Goal: Task Accomplishment & Management: Complete application form

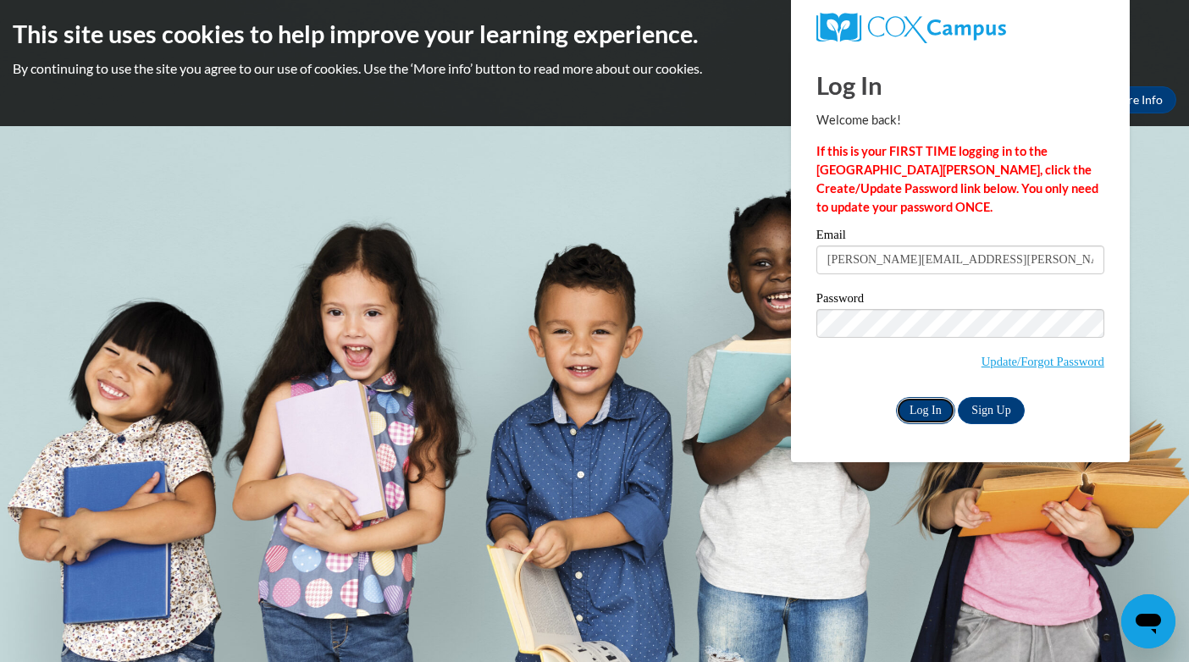
click at [907, 409] on input "Log In" at bounding box center [925, 410] width 59 height 27
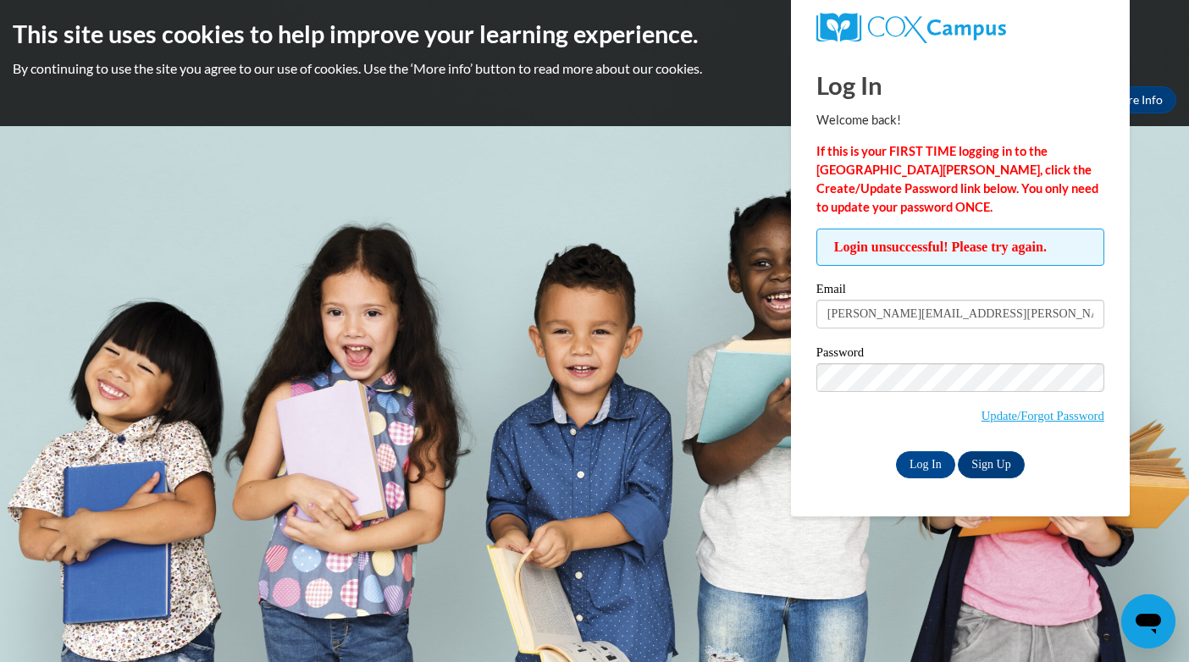
click at [666, 324] on body "This site uses cookies to help improve your learning experience. By continuing …" at bounding box center [594, 331] width 1189 height 662
click at [1002, 468] on link "Sign Up" at bounding box center [991, 464] width 66 height 27
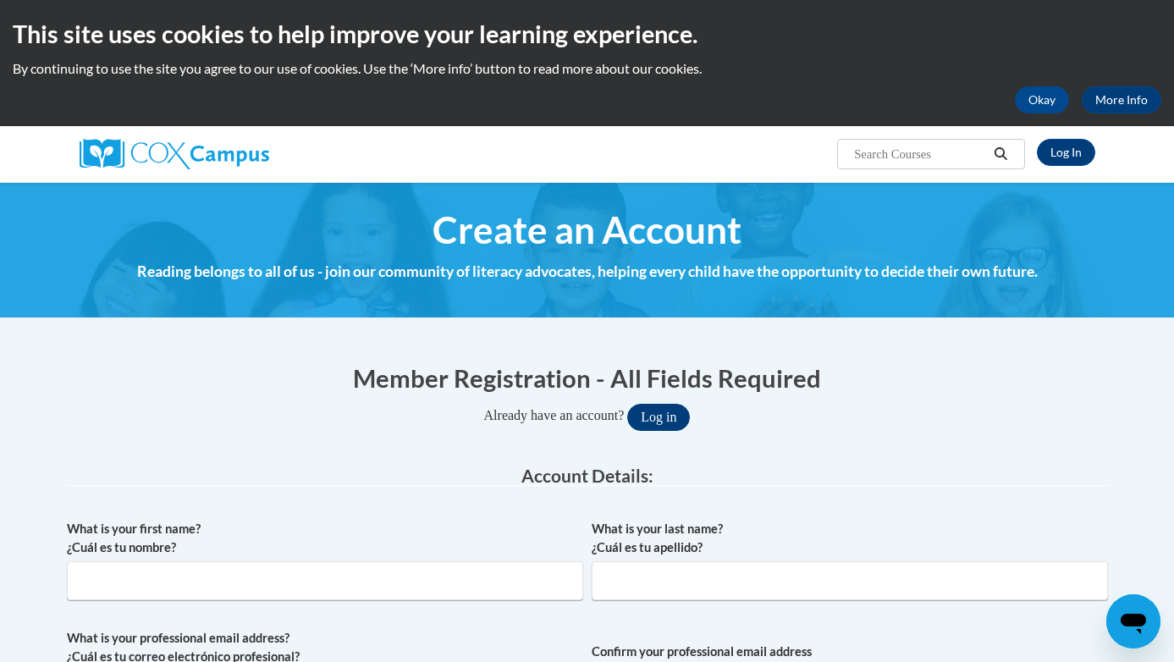
type input "[PERSON_NAME][EMAIL_ADDRESS][PERSON_NAME][DOMAIN_NAME]"
click at [676, 420] on button "Log in" at bounding box center [658, 417] width 63 height 27
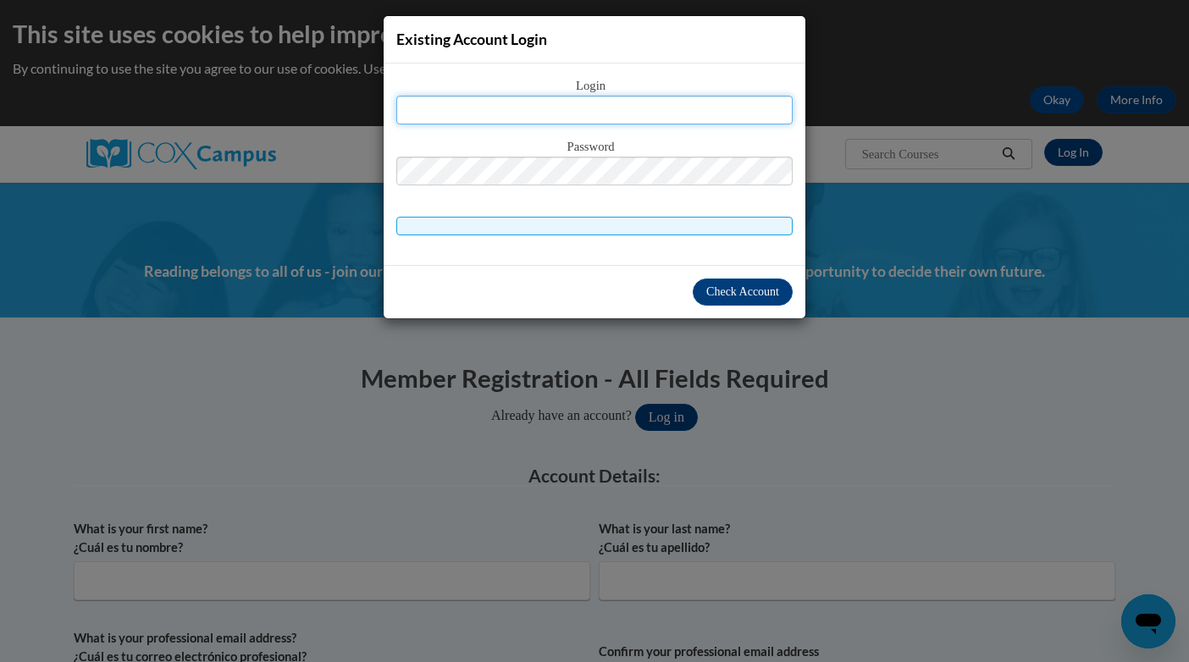
click at [427, 110] on input "text" at bounding box center [594, 110] width 396 height 29
type input "[PERSON_NAME][EMAIL_ADDRESS][PERSON_NAME][DOMAIN_NAME]"
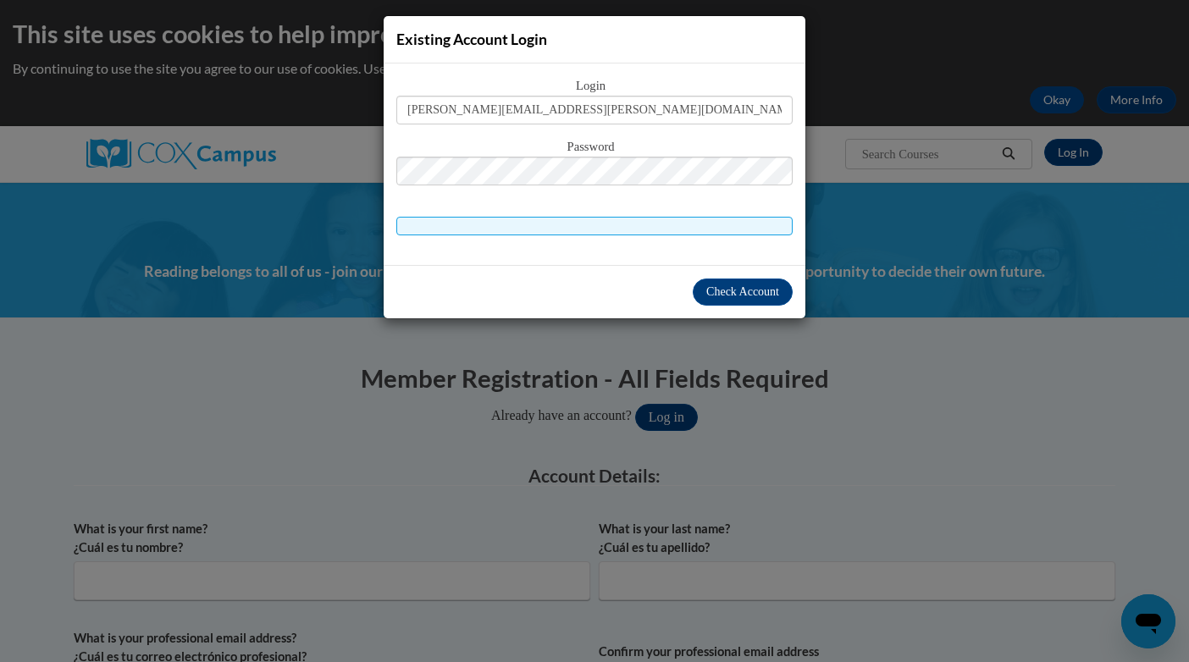
click at [436, 226] on span at bounding box center [594, 226] width 396 height 19
click at [719, 293] on span "Check Account" at bounding box center [742, 291] width 73 height 13
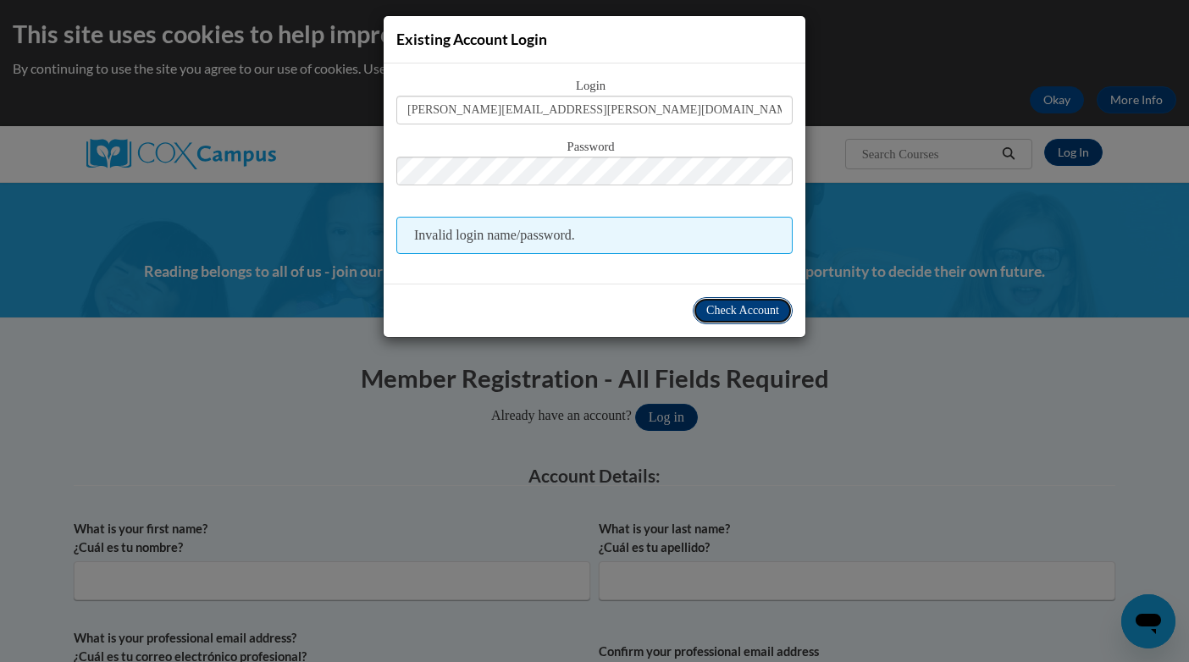
click at [740, 311] on span "Check Account" at bounding box center [742, 310] width 73 height 13
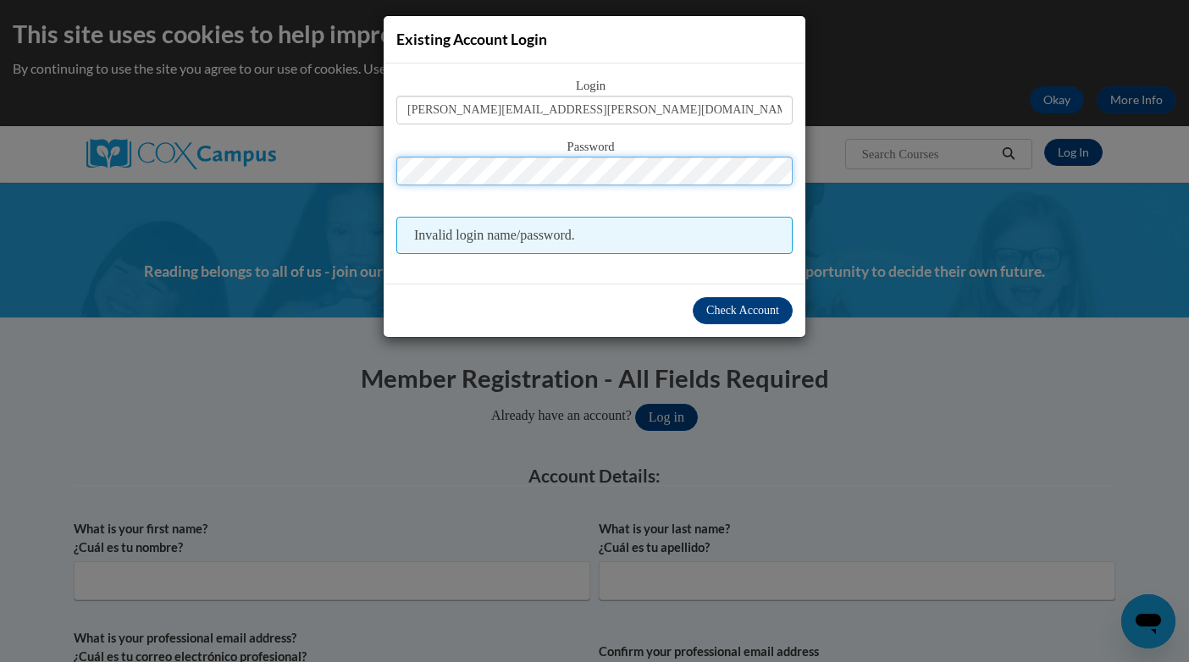
click at [635, 404] on button "Log in" at bounding box center [666, 417] width 63 height 27
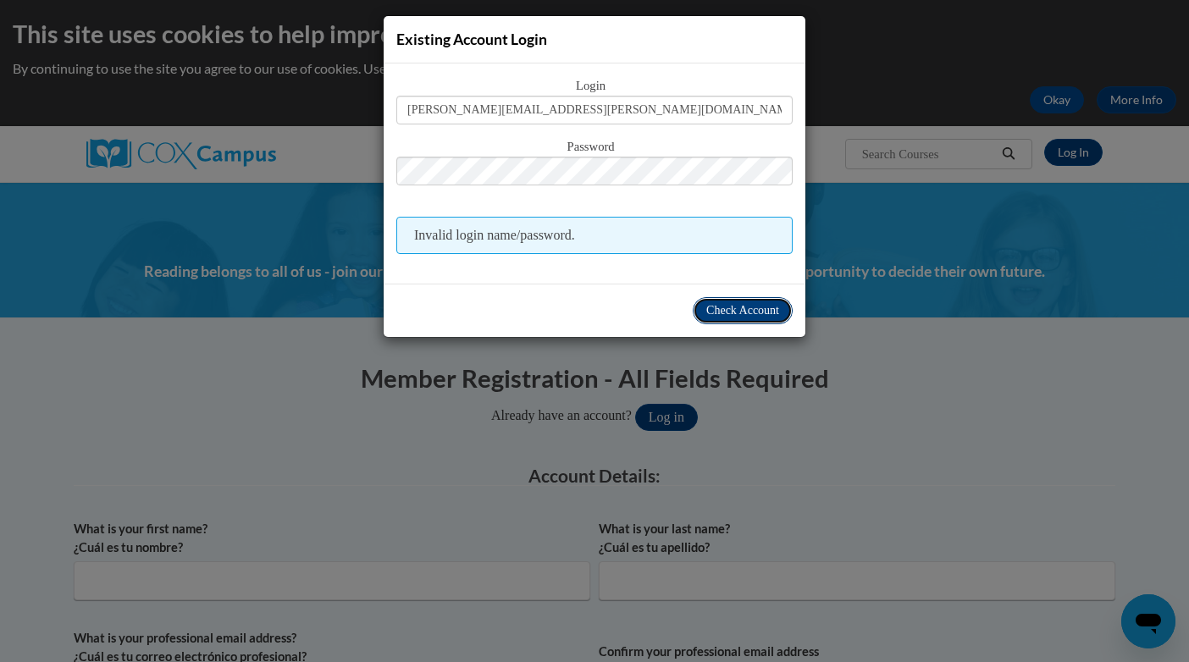
click at [743, 305] on span "Check Account" at bounding box center [742, 310] width 73 height 13
click at [714, 312] on span "Check Account" at bounding box center [742, 310] width 73 height 13
click at [213, 321] on div "Existing Account Login Login wynn.riggins@gmail.com Password Invalid login name…" at bounding box center [594, 331] width 1189 height 662
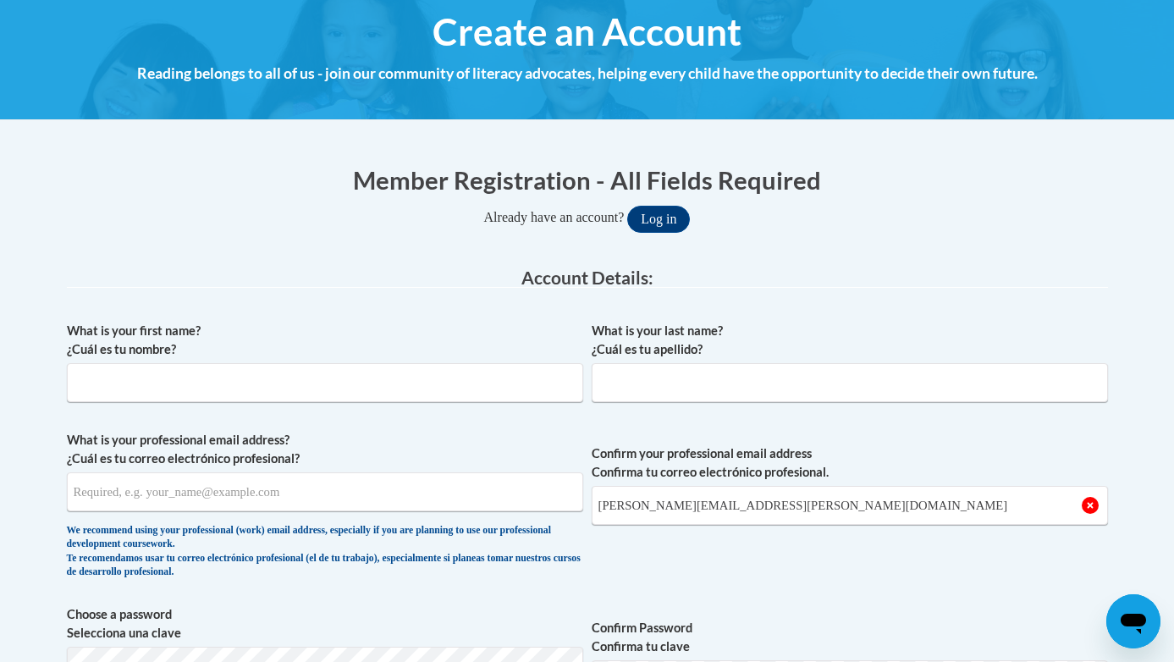
scroll to position [198, 0]
click at [100, 382] on input "What is your first name? ¿Cuál es tu nombre?" at bounding box center [325, 382] width 516 height 39
type input "Wynn"
click at [627, 384] on input "What is your last name? ¿Cuál es tu apellido?" at bounding box center [850, 382] width 516 height 39
type input "Riggins"
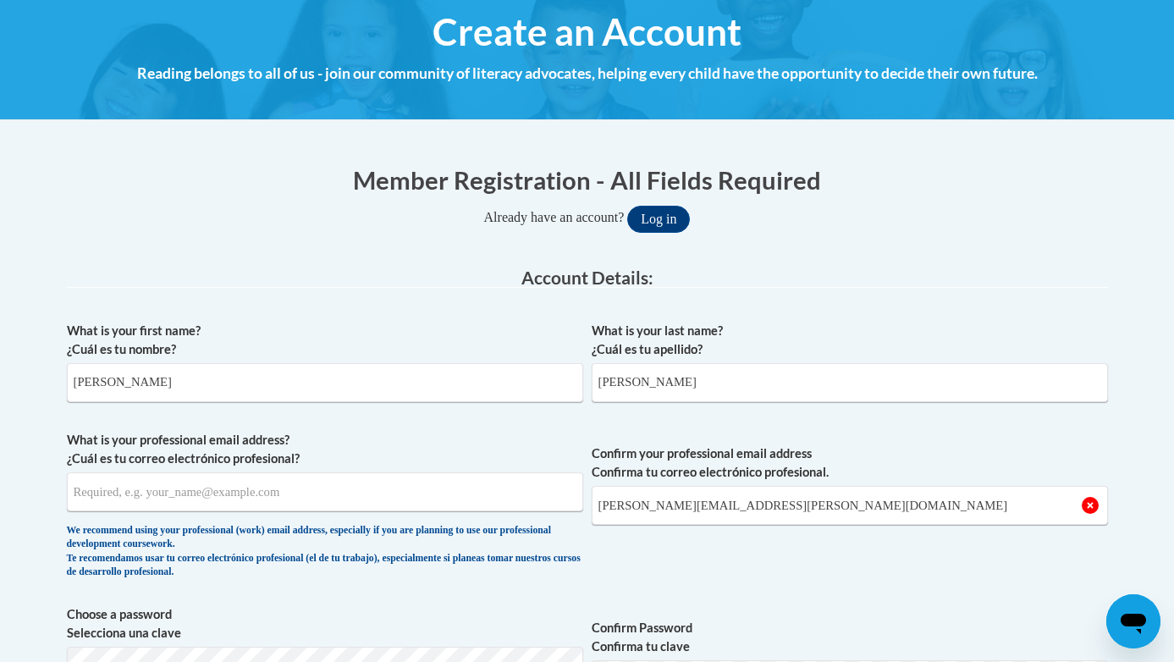
click at [434, 286] on legend "Account Details:" at bounding box center [587, 277] width 1041 height 19
click at [86, 493] on input "What is your professional email address? ¿Cuál es tu correo electrónico profesi…" at bounding box center [325, 491] width 516 height 39
click at [199, 492] on input "What is your professional email address? ¿Cuál es tu correo electrónico profesi…" at bounding box center [325, 491] width 516 height 39
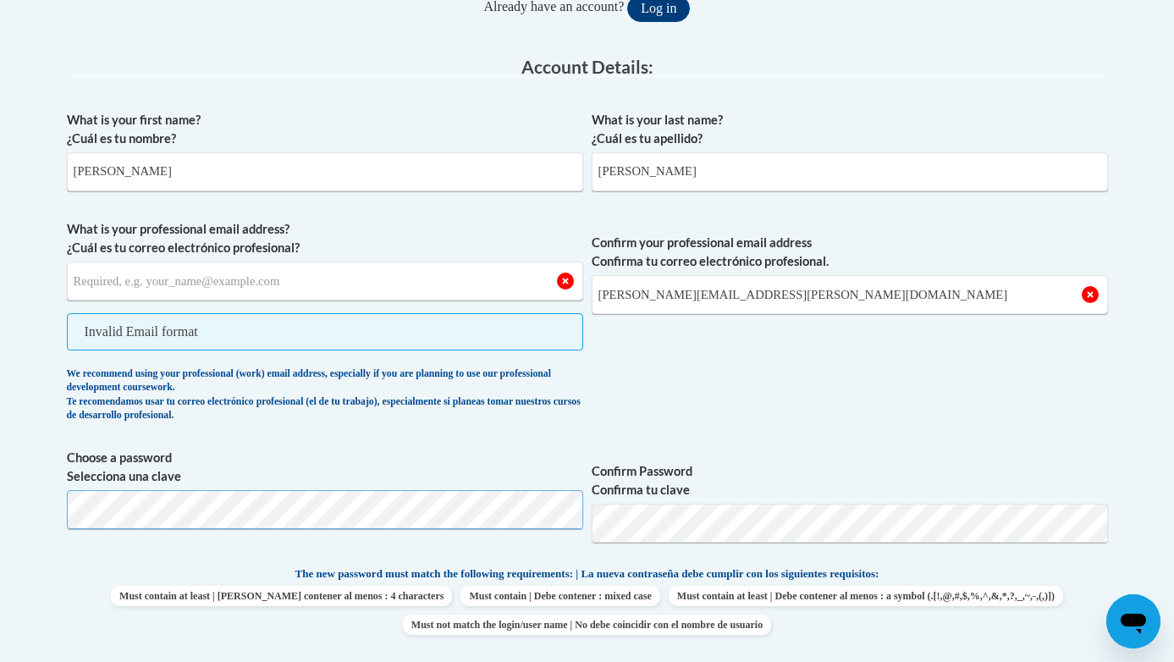
scroll to position [397, 0]
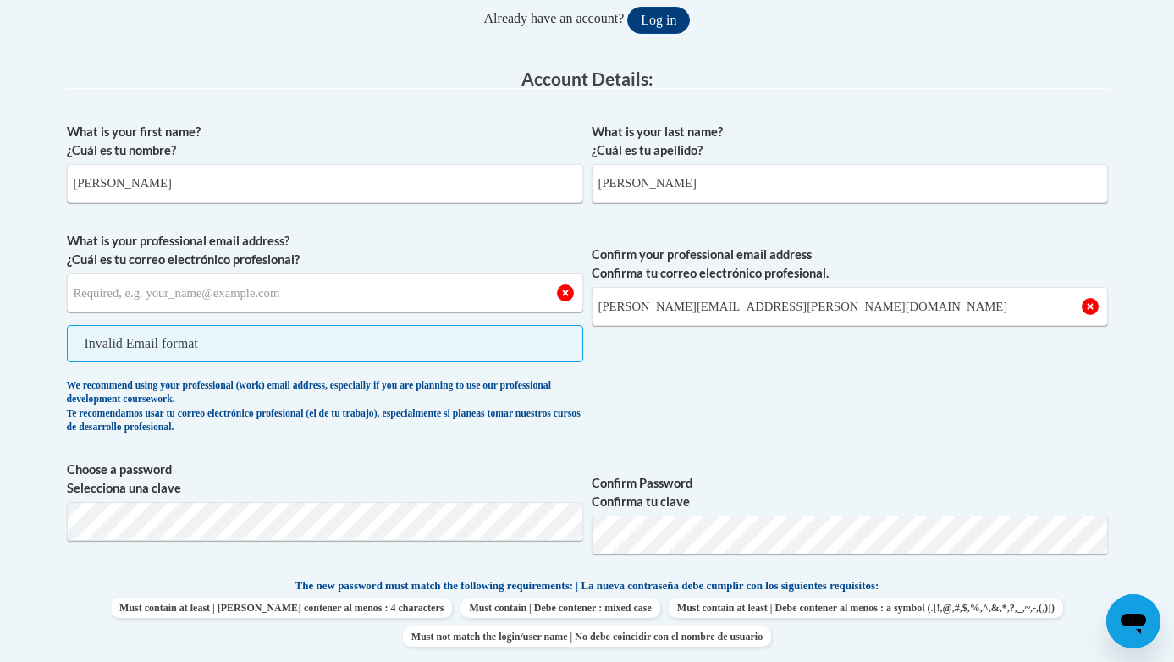
click at [247, 474] on label "Choose a password Selecciona una clave" at bounding box center [325, 479] width 516 height 37
click at [142, 522] on body "This site uses cookies to help improve your learning experience. By continuing …" at bounding box center [587, 663] width 1174 height 2121
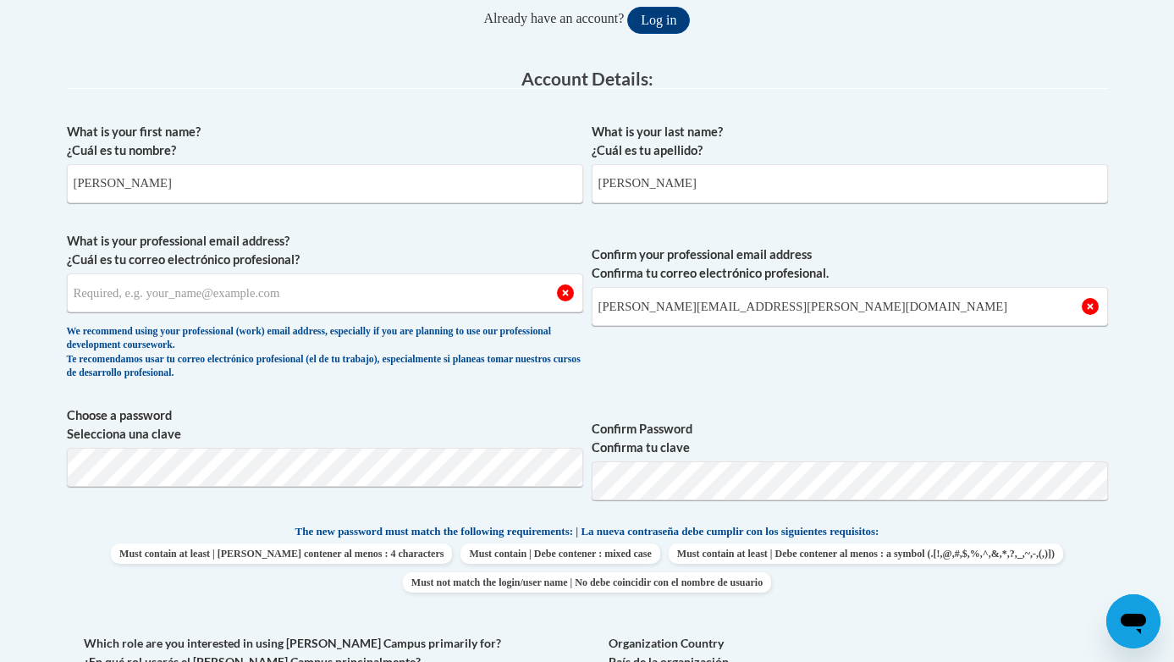
click at [276, 445] on span "Choose a password Selecciona una clave" at bounding box center [325, 460] width 516 height 108
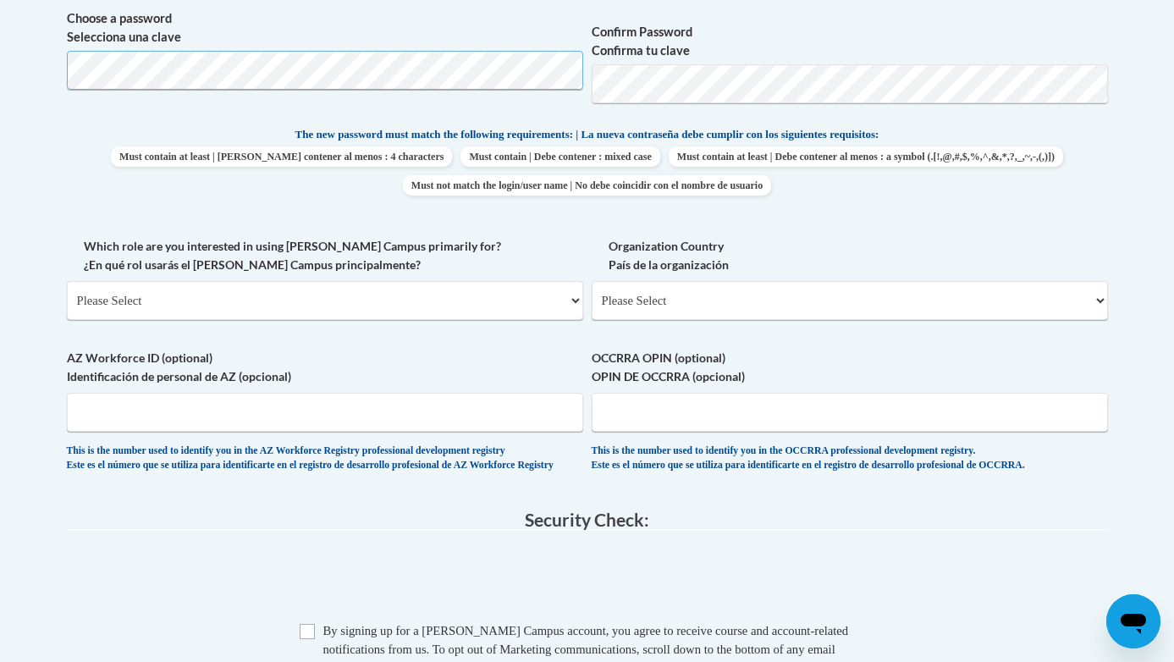
scroll to position [794, 0]
click at [122, 301] on select "Please Select College/University | Colegio/Universidad Community/Nonprofit Part…" at bounding box center [325, 300] width 516 height 39
select select "fbf2d438-af2f-41f8-98f1-81c410e29de3"
click at [67, 281] on select "Please Select College/University | Colegio/Universidad Community/Nonprofit Part…" at bounding box center [325, 300] width 516 height 39
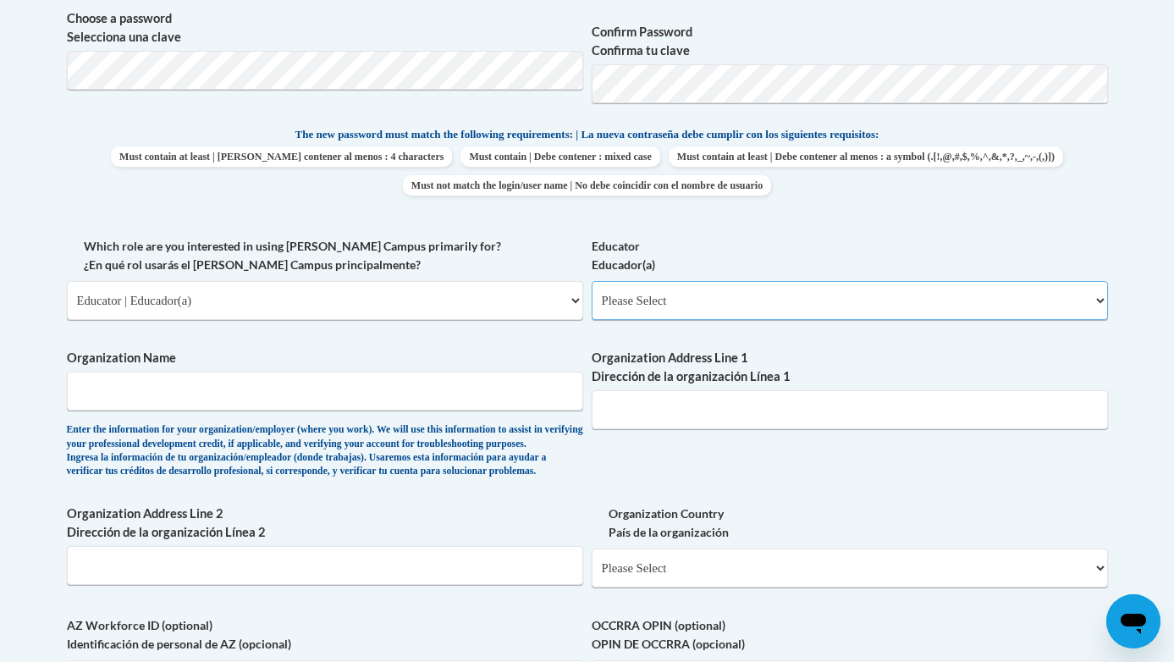
click at [646, 297] on select "Please Select Early Learning/Daycare Teacher/Family Home Care Provider | Maestr…" at bounding box center [850, 300] width 516 height 39
select select "5e2af403-4f2c-4e49-a02f-103e55d7b75b"
click at [592, 281] on select "Please Select Early Learning/Daycare Teacher/Family Home Care Provider | Maestr…" at bounding box center [850, 300] width 516 height 39
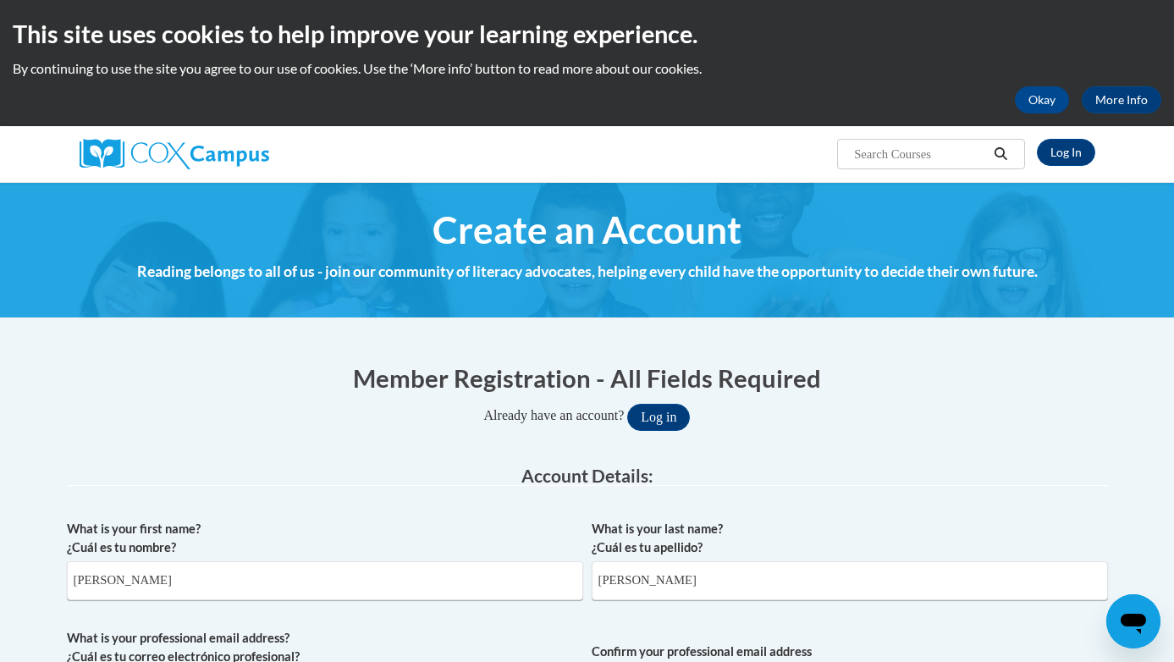
scroll to position [0, 0]
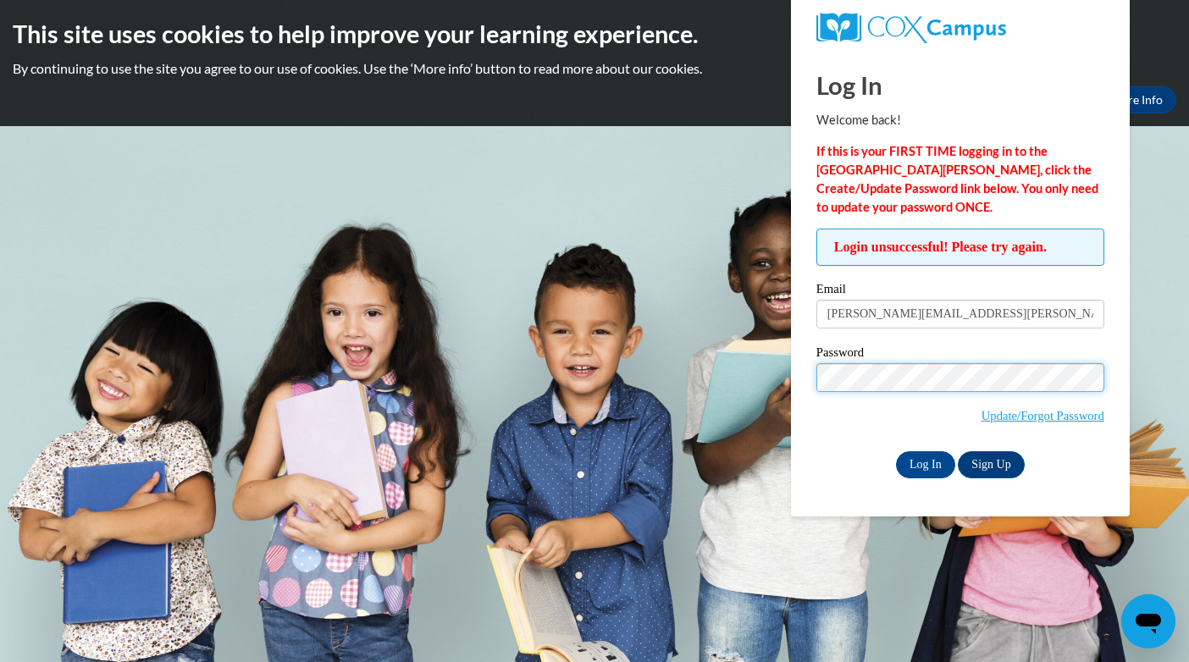
click at [896, 451] on input "Log In" at bounding box center [925, 464] width 59 height 27
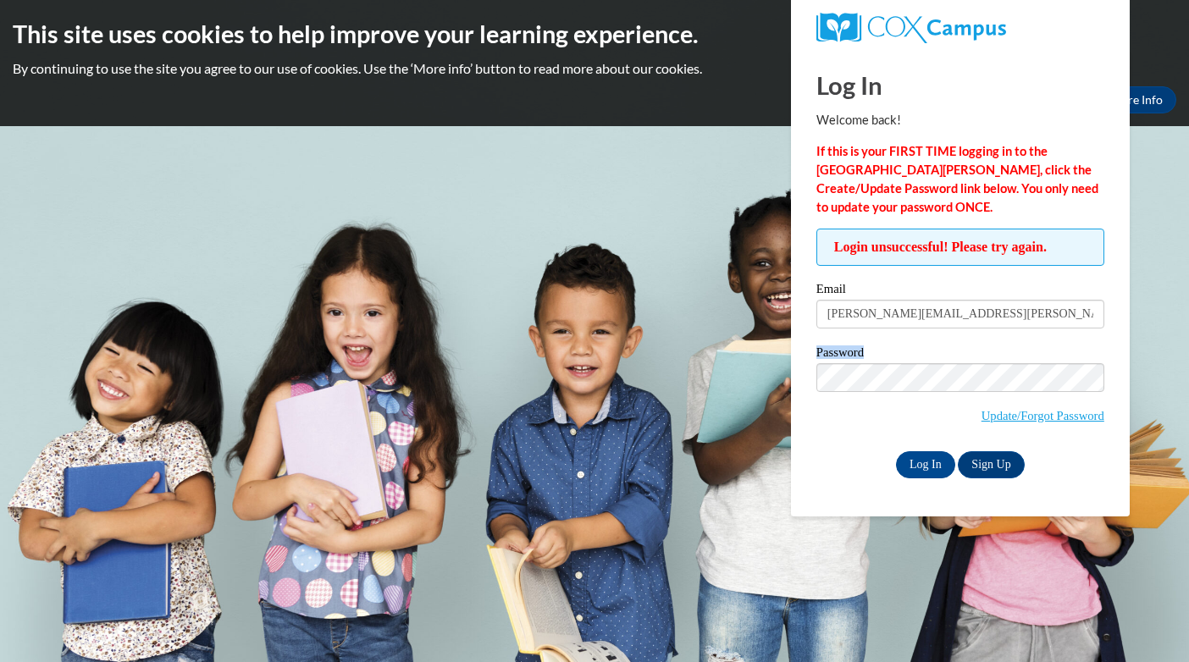
click at [861, 382] on div "Login unsuccessful! Please try again. Please enter your email! Please enter you…" at bounding box center [960, 353] width 313 height 249
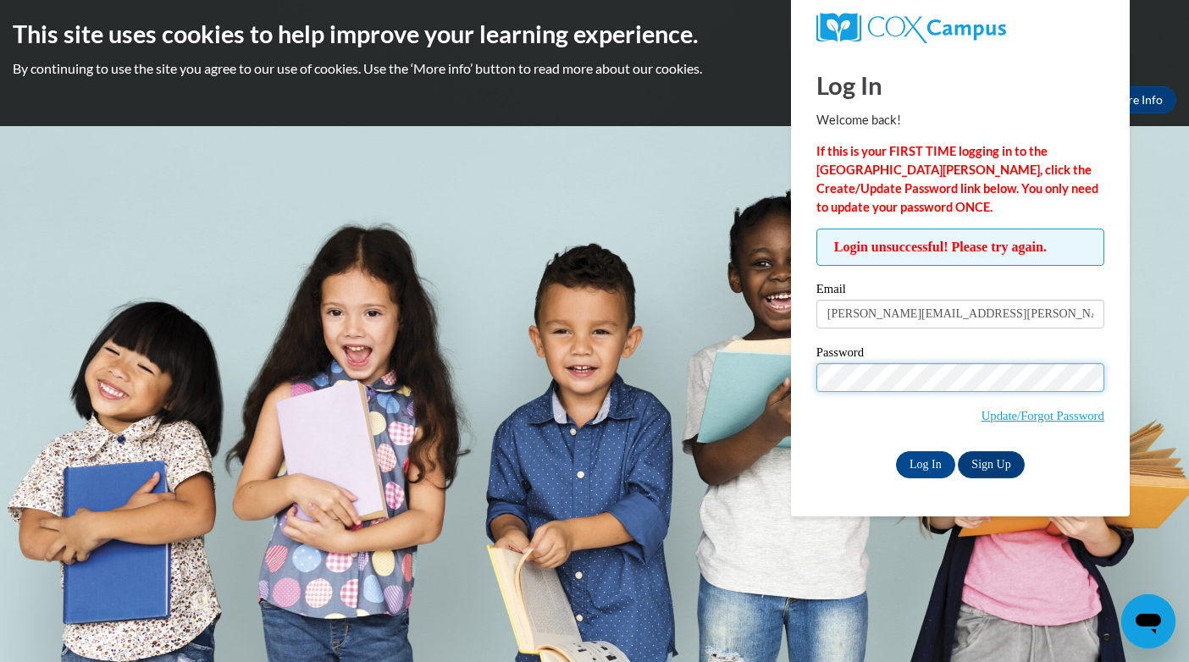
click at [896, 451] on input "Log In" at bounding box center [925, 464] width 59 height 27
